Goal: Use online tool/utility: Utilize a website feature to perform a specific function

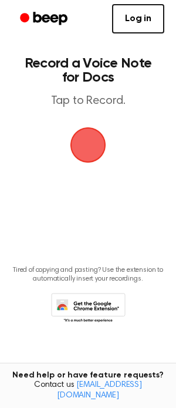
click at [89, 146] on span "button" at bounding box center [88, 144] width 33 height 33
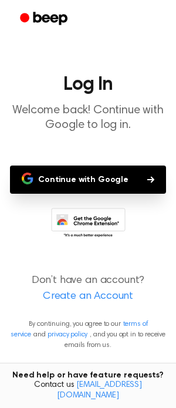
click at [134, 179] on button "Continue with Google" at bounding box center [88, 179] width 156 height 28
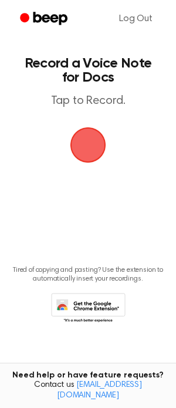
click at [90, 145] on span "button" at bounding box center [88, 144] width 33 height 33
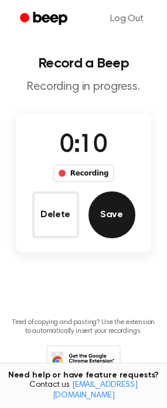
click at [108, 212] on button "Save" at bounding box center [112, 214] width 47 height 47
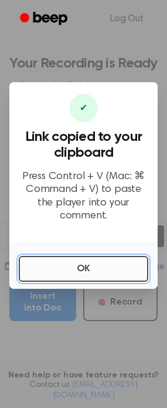
click at [103, 258] on button "OK" at bounding box center [84, 269] width 130 height 26
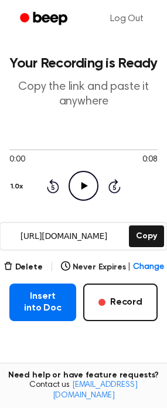
click at [90, 189] on icon "Play Audio" at bounding box center [84, 186] width 30 height 30
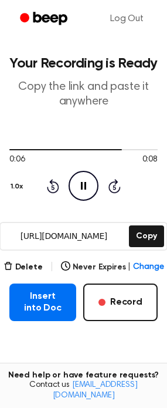
click at [85, 185] on icon at bounding box center [83, 186] width 5 height 8
click at [27, 268] on button "Delete" at bounding box center [23, 267] width 39 height 12
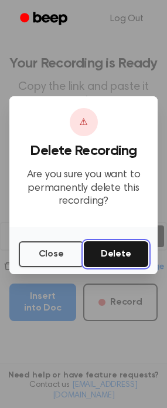
click at [122, 256] on button "Delete" at bounding box center [116, 254] width 65 height 26
